Goal: Find specific page/section: Find specific page/section

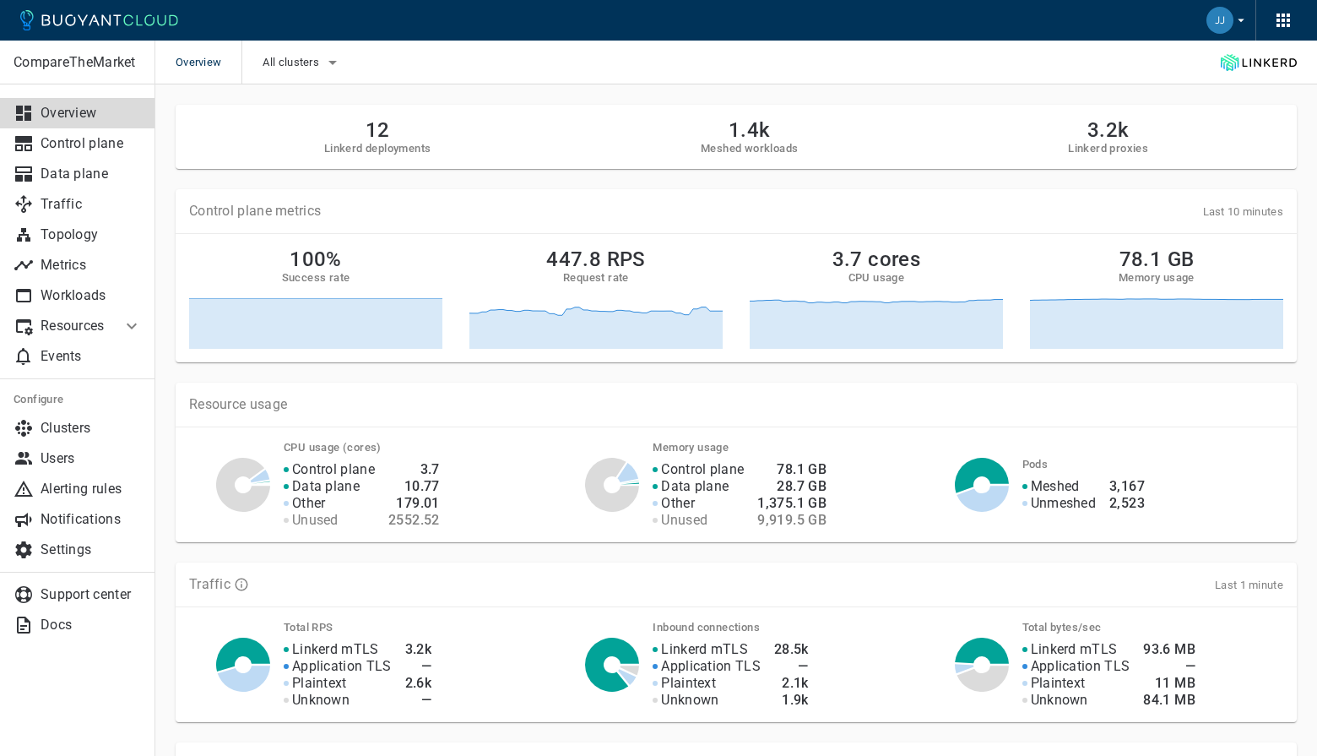
click at [1241, 20] on icon "button" at bounding box center [1241, 20] width 7 height 3
click at [88, 457] on div at bounding box center [658, 378] width 1317 height 756
click at [62, 457] on p "Users" at bounding box center [91, 458] width 101 height 17
